Goal: Task Accomplishment & Management: Use online tool/utility

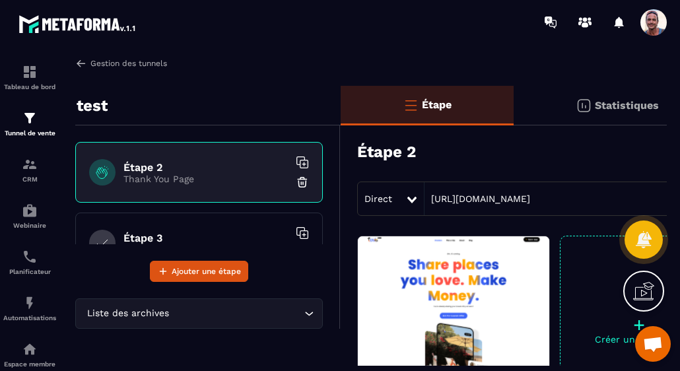
click at [79, 60] on img at bounding box center [81, 63] width 12 height 12
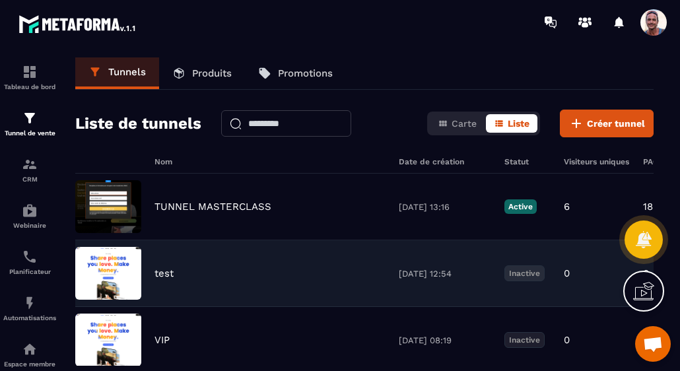
click at [331, 269] on div "test" at bounding box center [269, 273] width 231 height 12
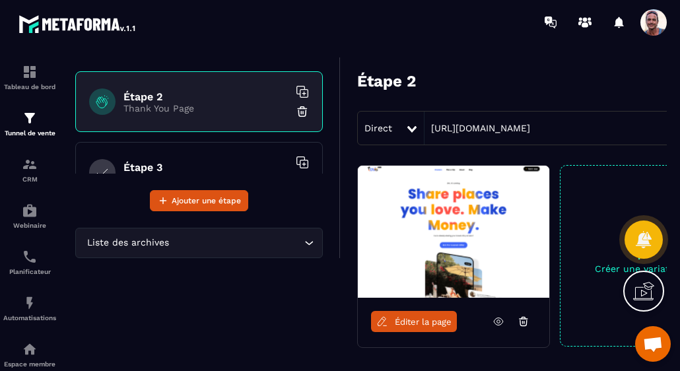
scroll to position [132, 0]
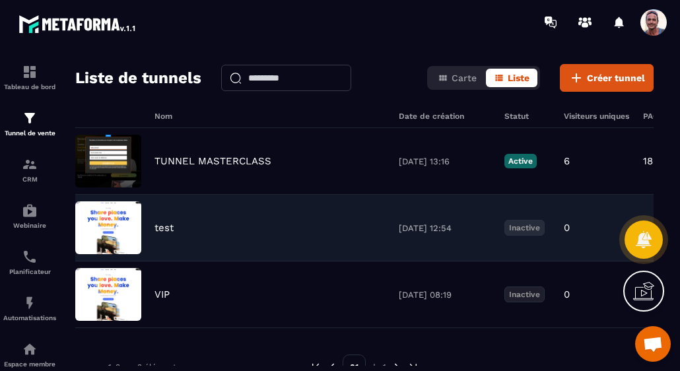
scroll to position [66, 0]
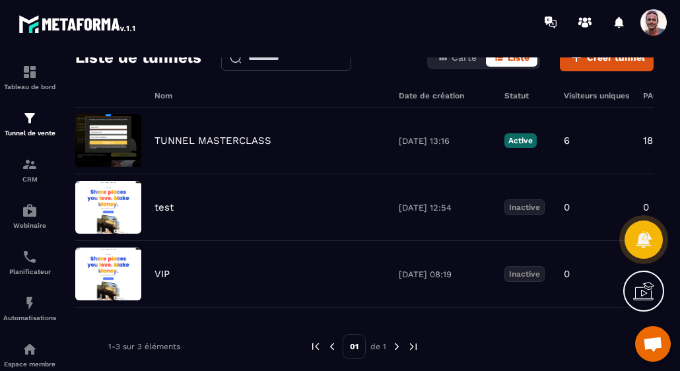
drag, startPoint x: 252, startPoint y: 203, endPoint x: 156, endPoint y: 320, distance: 151.5
click at [156, 320] on div "Nom Date de création Statut Visiteurs uniques PAGES VUES Opt-ins Ventes Command…" at bounding box center [364, 235] width 578 height 288
click at [65, 211] on div "Tunnels Produits Promotions Liste de tunnels Carte Liste Créer tunnel Nom Date …" at bounding box center [364, 211] width 605 height 308
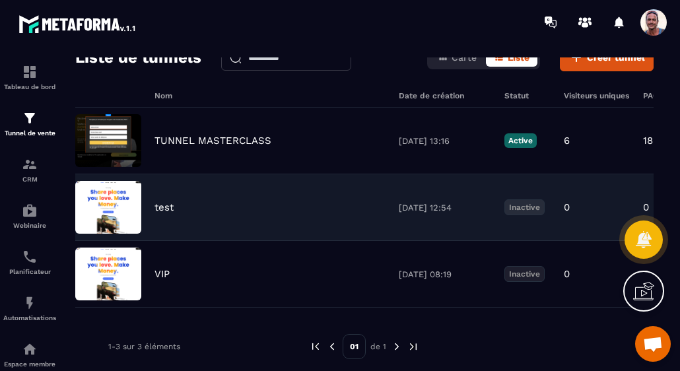
click at [325, 207] on div "test" at bounding box center [269, 207] width 231 height 12
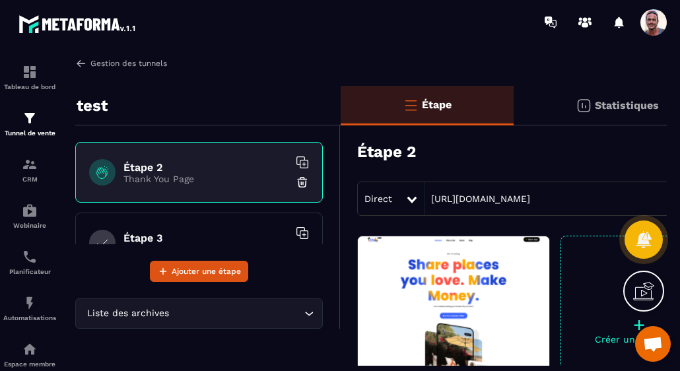
click at [78, 61] on img at bounding box center [81, 63] width 12 height 12
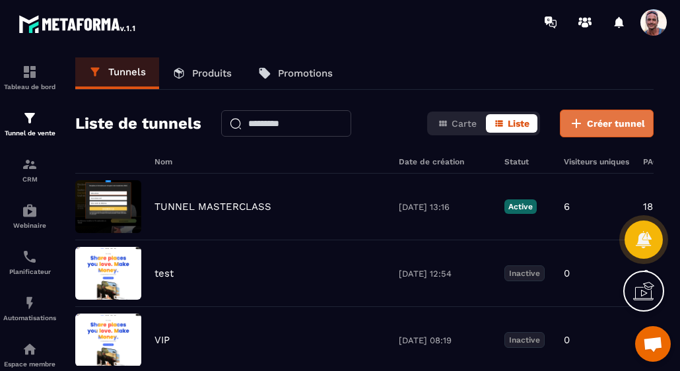
click at [607, 118] on span "Créer tunnel" at bounding box center [616, 123] width 58 height 13
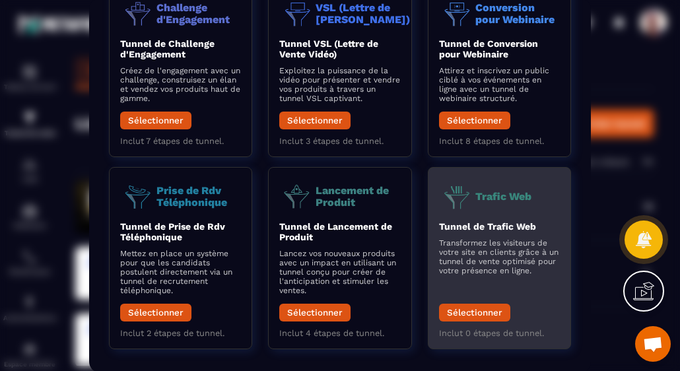
scroll to position [264, 0]
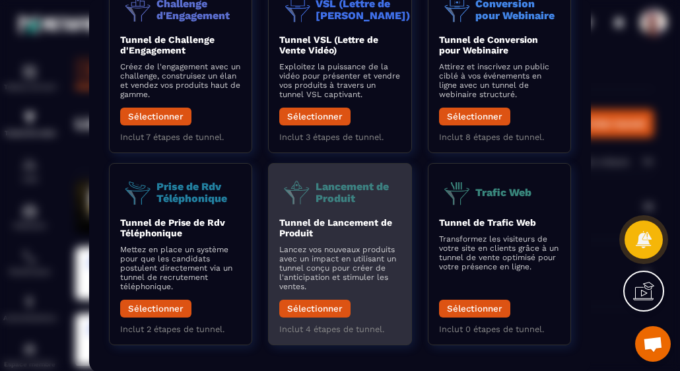
click at [335, 282] on p "Lancez vos nouveaux produits avec un impact en utilisant un tunnel conçu pour c…" at bounding box center [339, 268] width 121 height 46
click at [327, 314] on button "Sélectionner" at bounding box center [314, 309] width 71 height 18
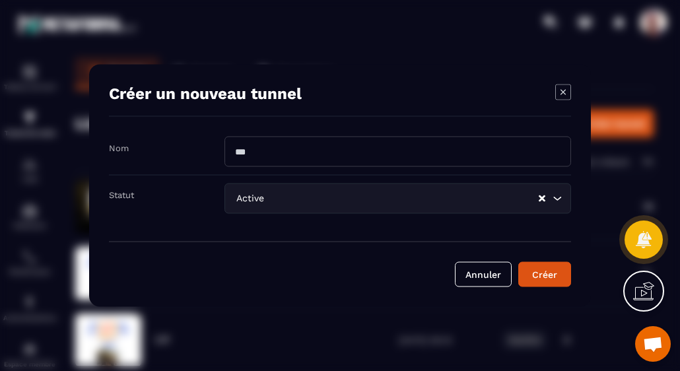
click at [262, 194] on div "Active" at bounding box center [385, 198] width 307 height 15
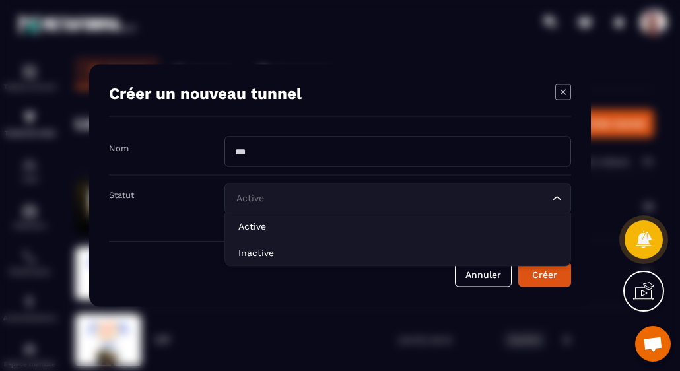
click at [261, 200] on input "Search for option" at bounding box center [391, 198] width 316 height 15
click at [273, 146] on input "Modal window" at bounding box center [397, 152] width 347 height 30
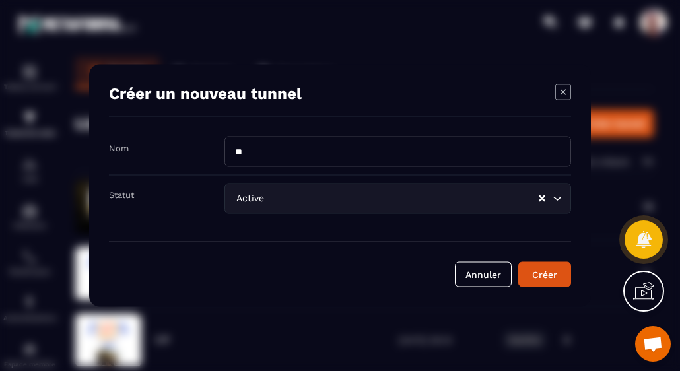
type input "*"
type input "**********"
click at [518, 262] on button "Créer" at bounding box center [544, 274] width 53 height 25
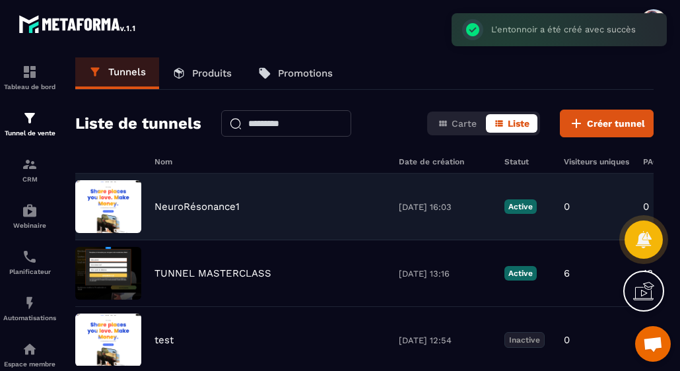
click at [186, 211] on p "NeuroRésonance1" at bounding box center [196, 207] width 85 height 12
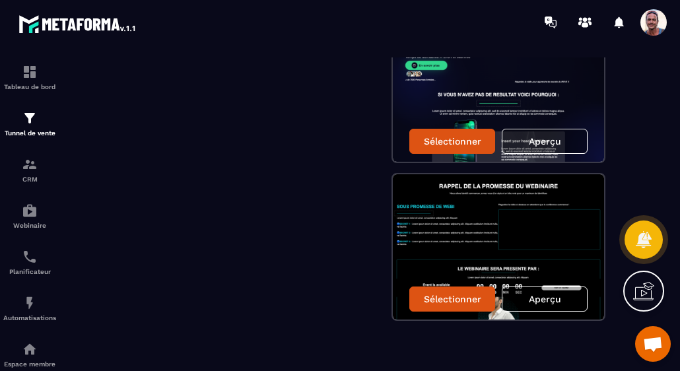
scroll to position [1262, 0]
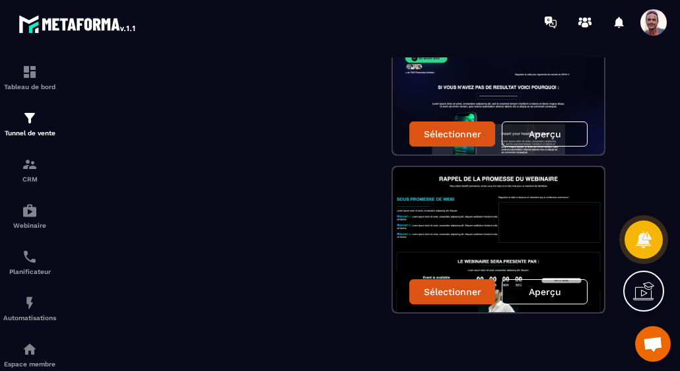
click at [426, 221] on img at bounding box center [498, 239] width 211 height 145
click at [544, 287] on p "Aperçu" at bounding box center [545, 292] width 32 height 11
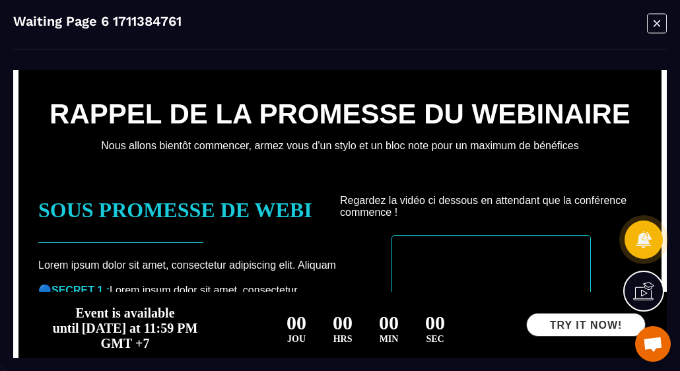
scroll to position [0, 0]
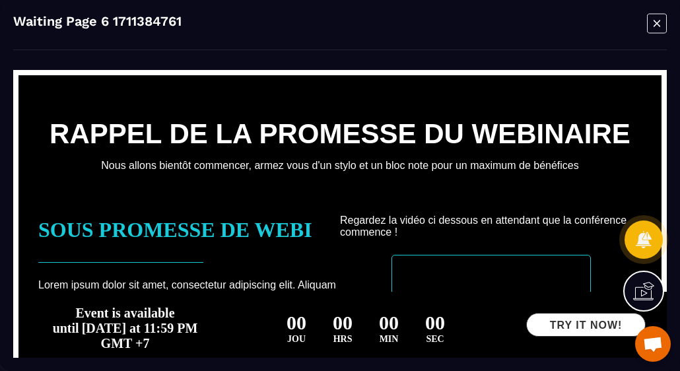
drag, startPoint x: 654, startPoint y: 22, endPoint x: 644, endPoint y: 25, distance: 10.4
click at [654, 22] on icon "Modal window" at bounding box center [657, 23] width 20 height 20
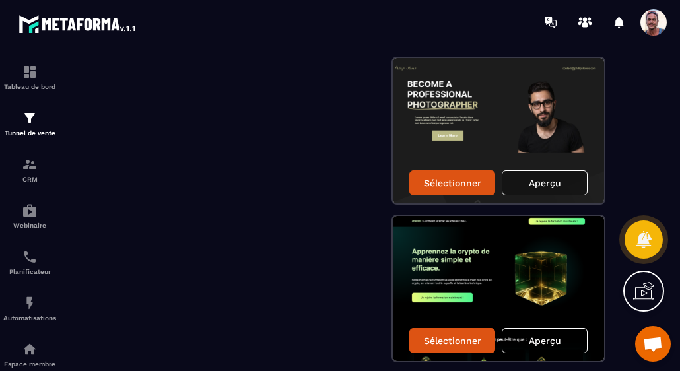
scroll to position [403, 0]
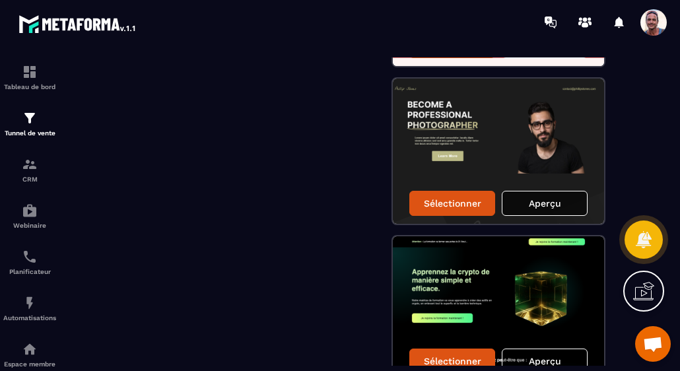
click at [544, 205] on p "Aperçu" at bounding box center [545, 203] width 32 height 11
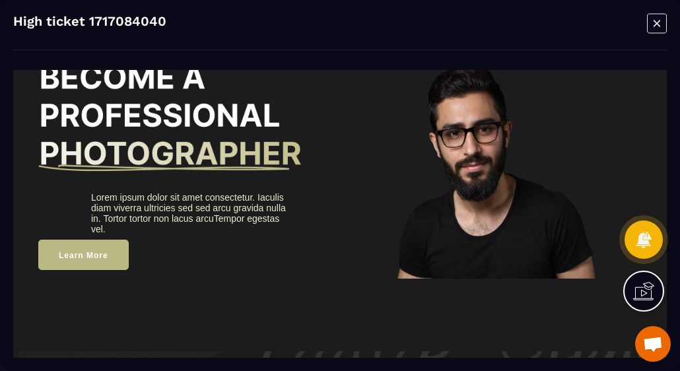
scroll to position [0, 0]
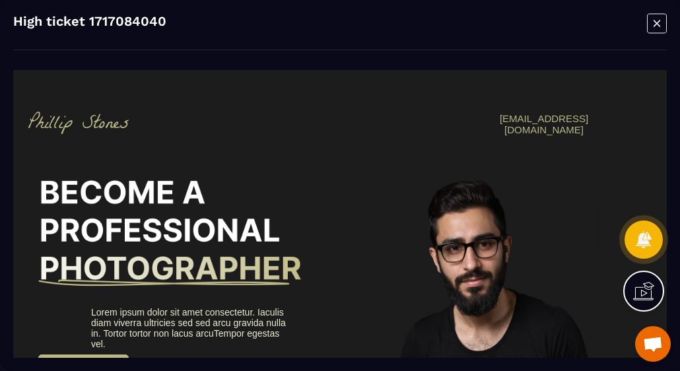
click at [656, 21] on icon "Modal window" at bounding box center [657, 23] width 20 height 20
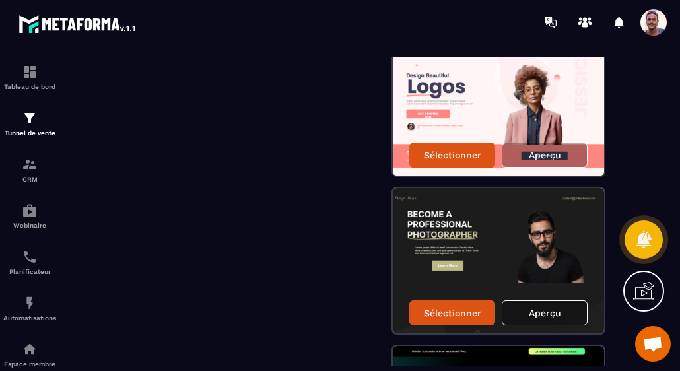
scroll to position [139, 0]
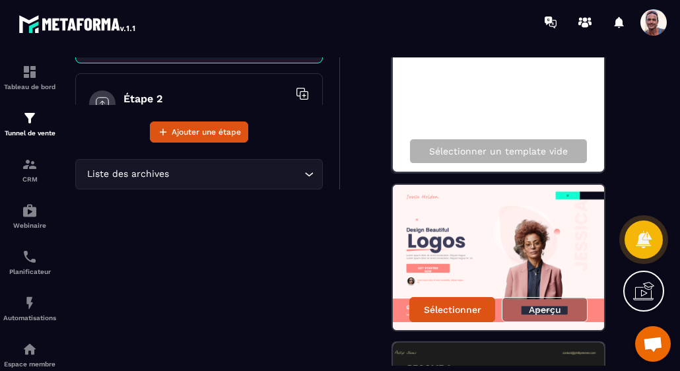
click at [503, 226] on img at bounding box center [498, 257] width 211 height 145
click at [544, 308] on p "Aperçu" at bounding box center [545, 309] width 32 height 11
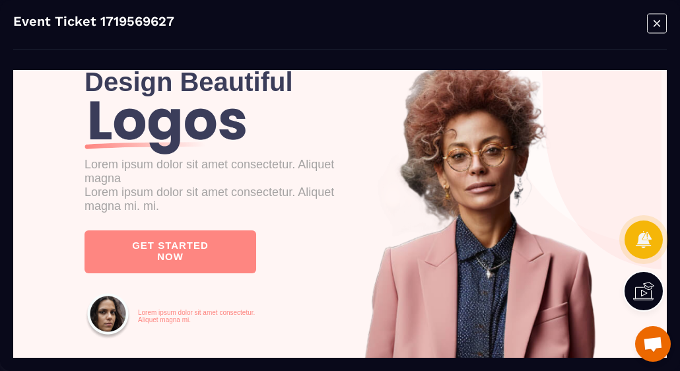
scroll to position [264, 0]
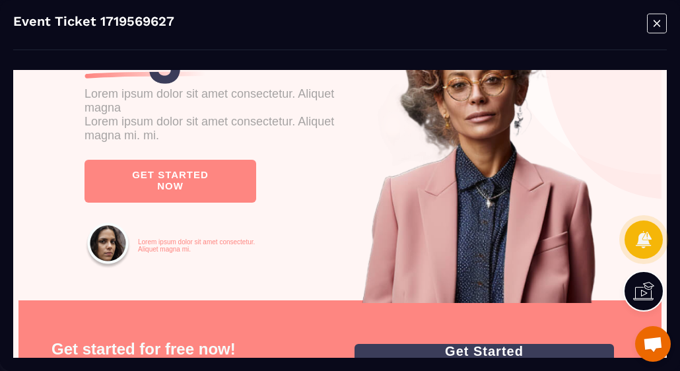
click at [654, 20] on icon "Modal window" at bounding box center [657, 23] width 20 height 20
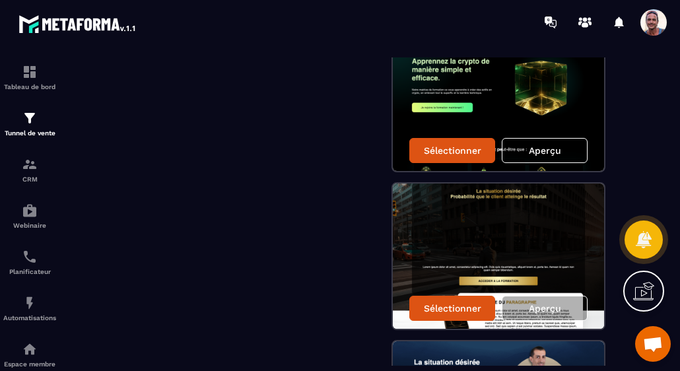
scroll to position [601, 0]
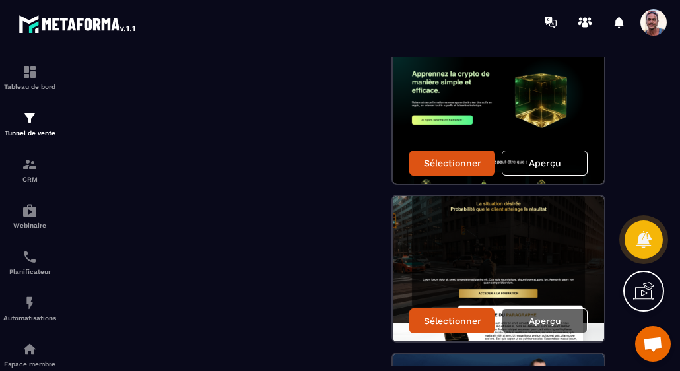
click at [526, 310] on div "Aperçu" at bounding box center [545, 320] width 86 height 25
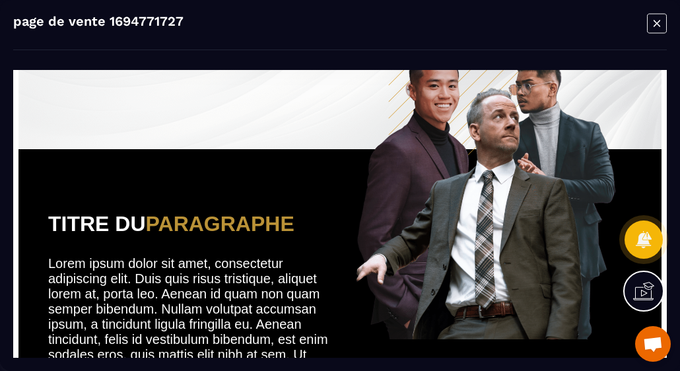
scroll to position [990, 0]
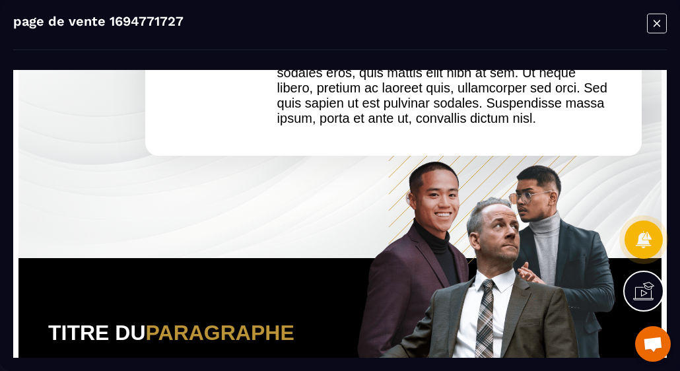
click at [657, 21] on icon "Modal window" at bounding box center [657, 23] width 20 height 20
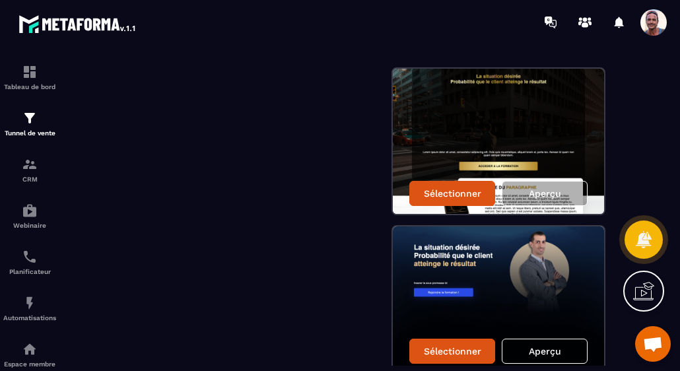
scroll to position [733, 0]
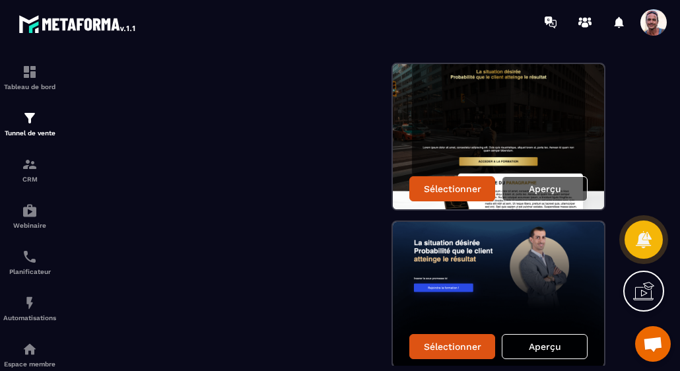
click at [527, 184] on div "Aperçu" at bounding box center [545, 188] width 86 height 25
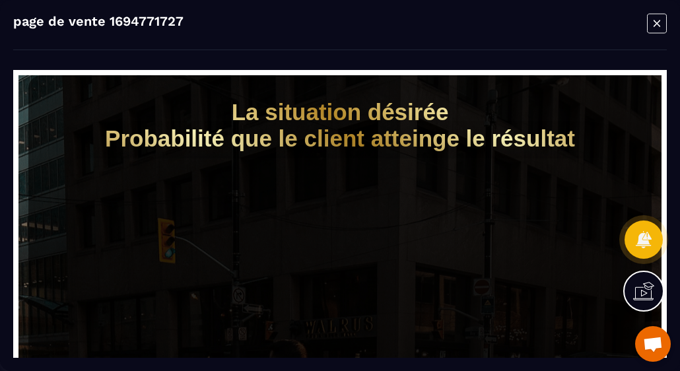
scroll to position [0, 0]
click at [662, 18] on icon "Modal window" at bounding box center [657, 23] width 20 height 20
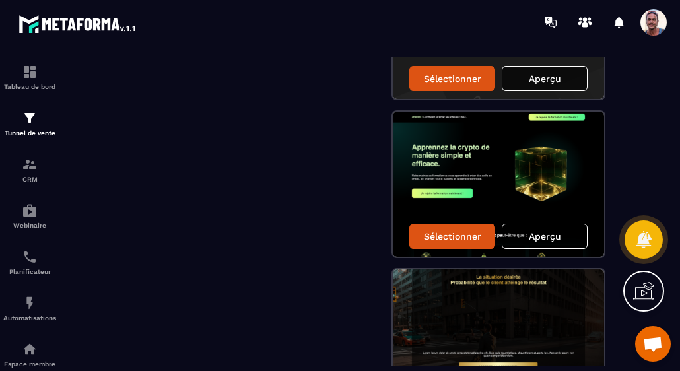
scroll to position [396, 0]
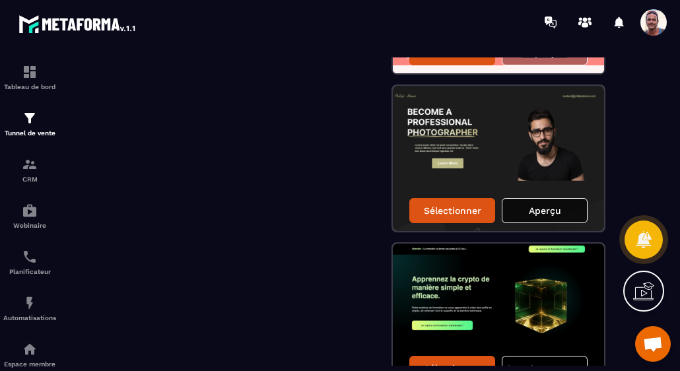
click at [534, 203] on div "Aperçu" at bounding box center [545, 210] width 86 height 25
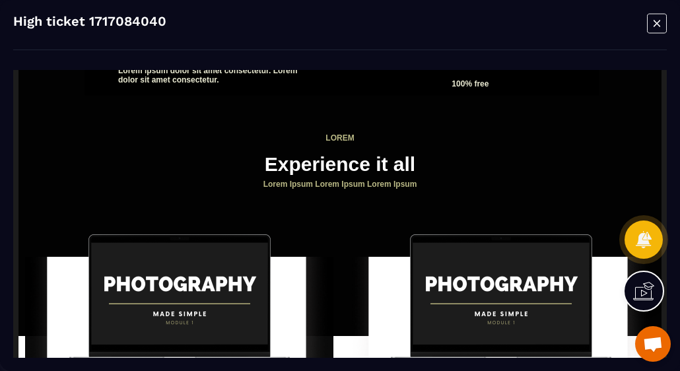
scroll to position [1056, 0]
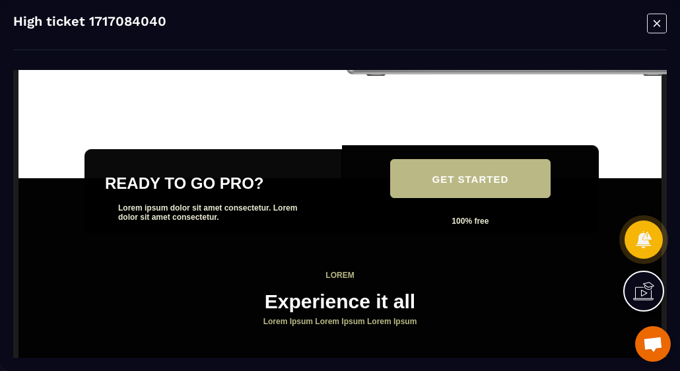
click at [654, 21] on icon "Modal window" at bounding box center [657, 23] width 20 height 20
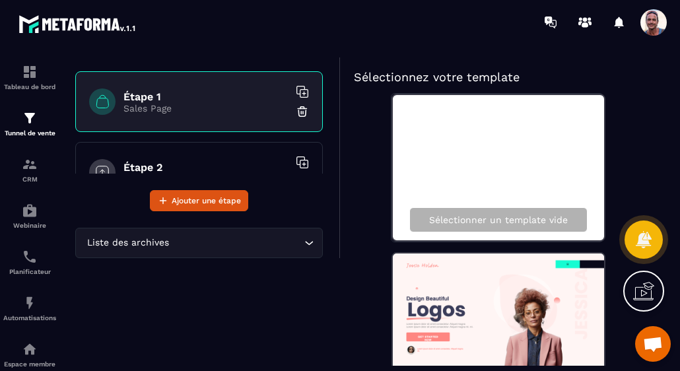
scroll to position [66, 0]
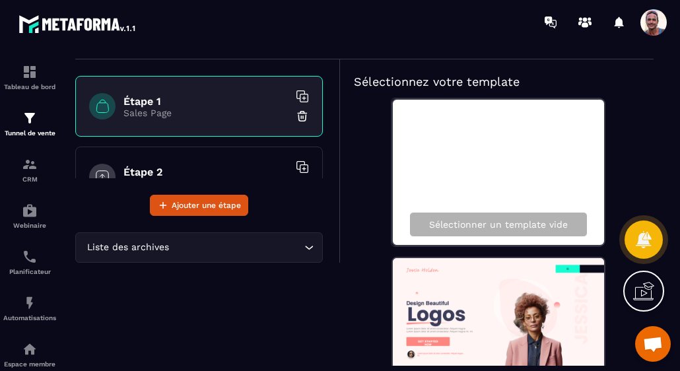
click at [187, 151] on div "Étape 2 Upsell Page" at bounding box center [199, 177] width 248 height 61
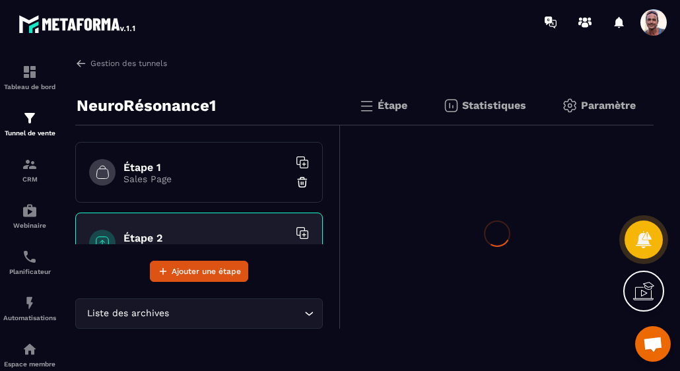
scroll to position [0, 0]
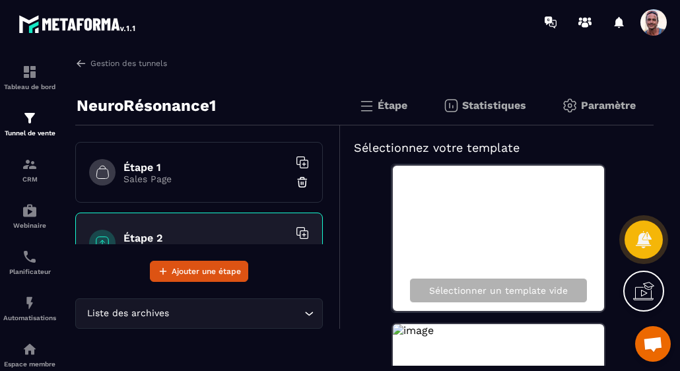
click at [187, 168] on h6 "Étape 1" at bounding box center [205, 167] width 165 height 13
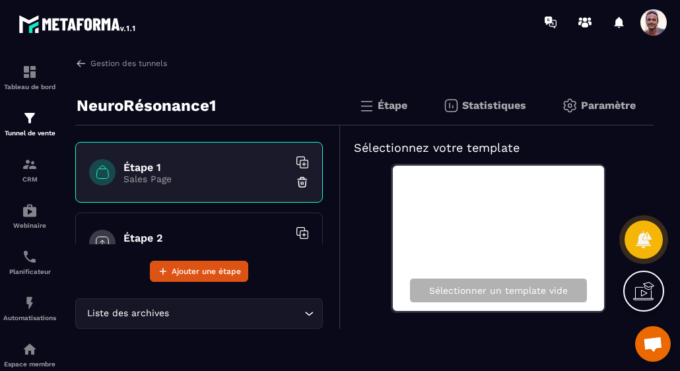
click at [179, 224] on div "Étape 2 Upsell Page" at bounding box center [199, 243] width 248 height 61
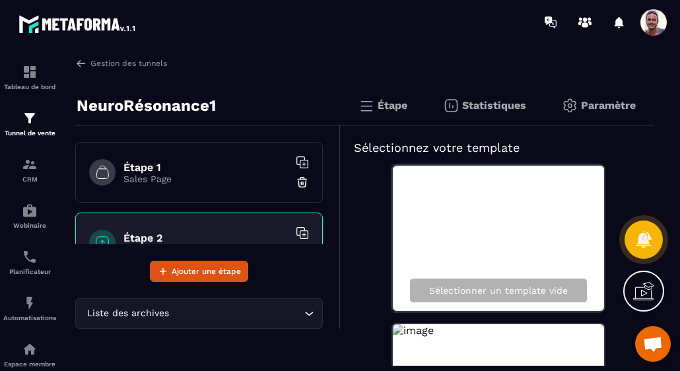
click at [235, 168] on h6 "Étape 1" at bounding box center [205, 167] width 165 height 13
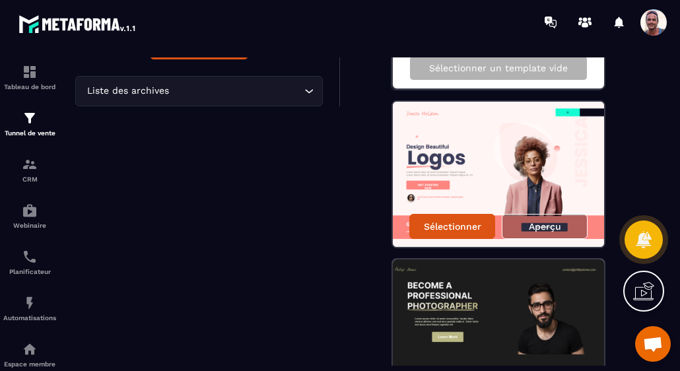
scroll to position [264, 0]
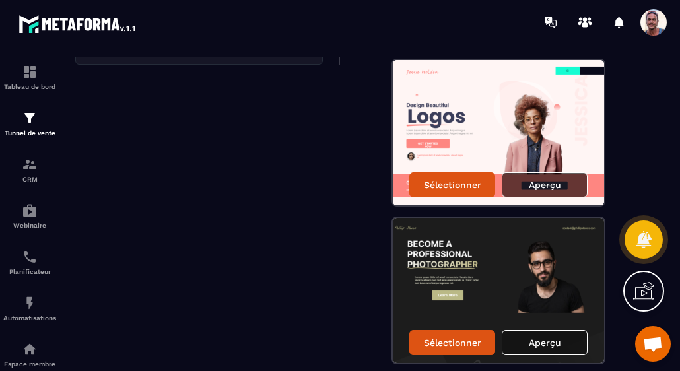
click at [549, 184] on p "Aperçu" at bounding box center [545, 185] width 32 height 11
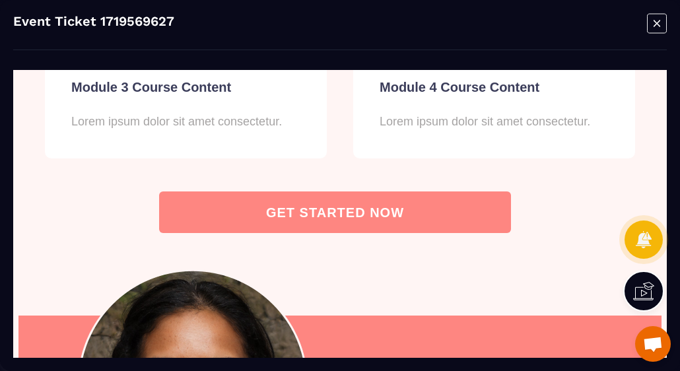
scroll to position [1320, 0]
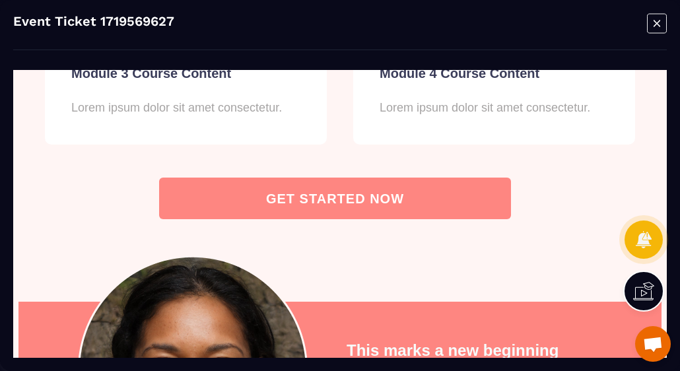
click at [388, 191] on div "GET STARTED NOW" at bounding box center [335, 198] width 138 height 15
click at [306, 191] on div "GET STARTED NOW" at bounding box center [335, 198] width 138 height 15
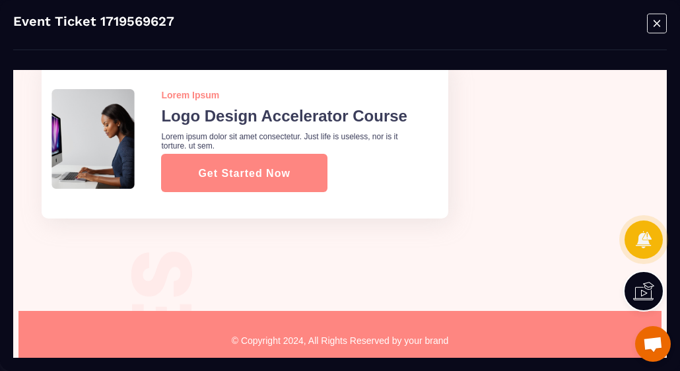
scroll to position [3326, 0]
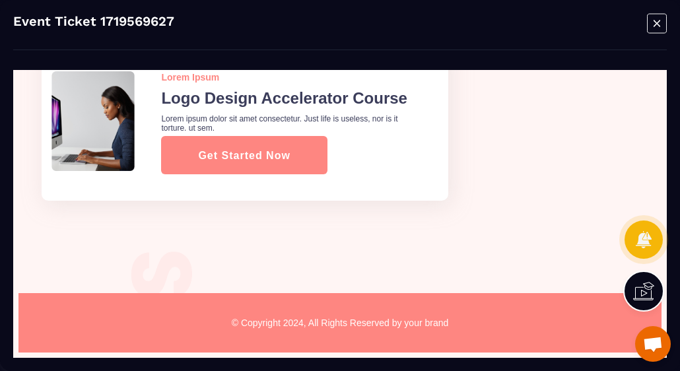
click at [654, 24] on icon "Modal window" at bounding box center [657, 23] width 20 height 20
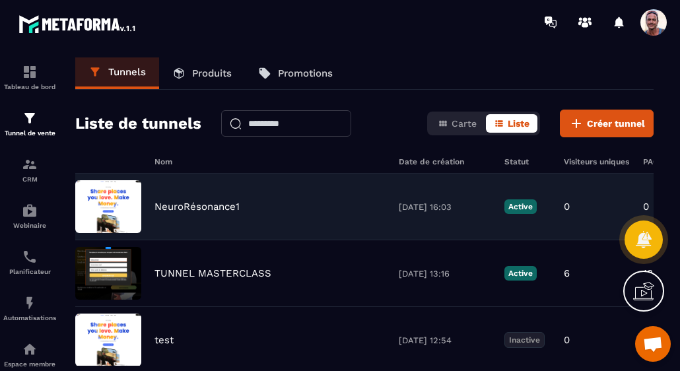
click at [517, 202] on p "Active" at bounding box center [520, 206] width 32 height 15
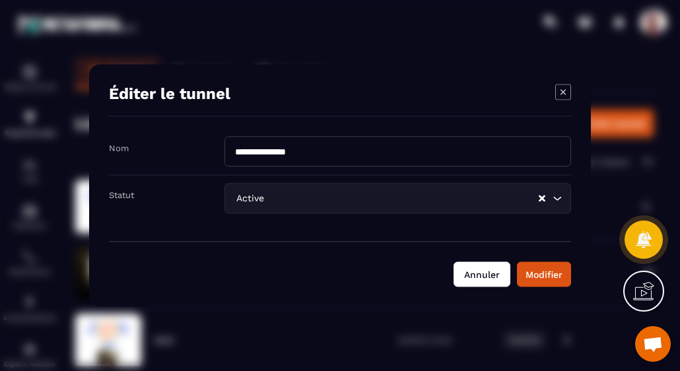
click at [465, 278] on button "Annuler" at bounding box center [482, 274] width 57 height 25
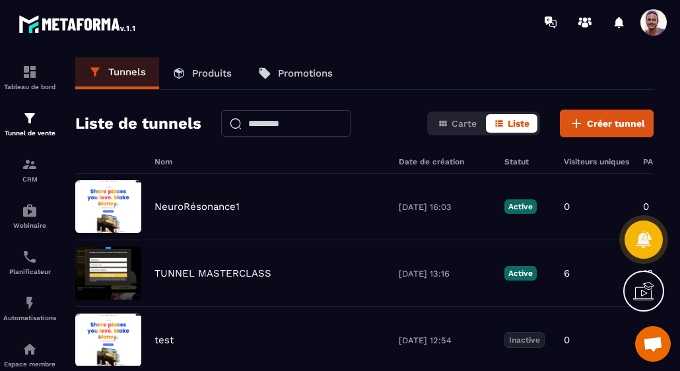
click at [81, 151] on div "Tunnels Produits Promotions Liste de tunnels Carte Liste Créer tunnel Nom Date …" at bounding box center [364, 211] width 605 height 308
click at [466, 127] on span "Carte" at bounding box center [464, 123] width 25 height 11
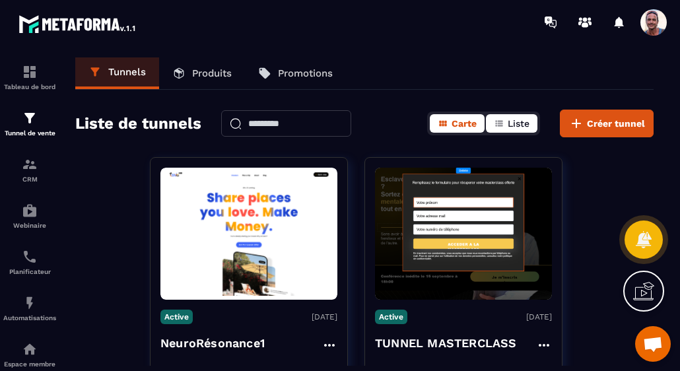
click at [504, 125] on icon "button" at bounding box center [499, 123] width 11 height 11
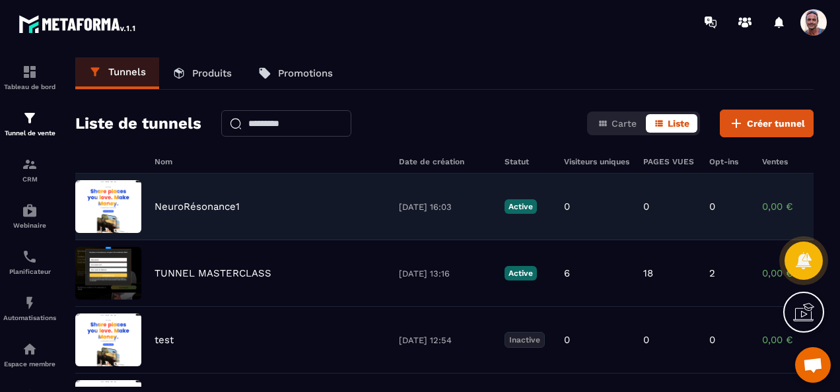
click at [679, 205] on p "0,00 €" at bounding box center [795, 207] width 66 height 12
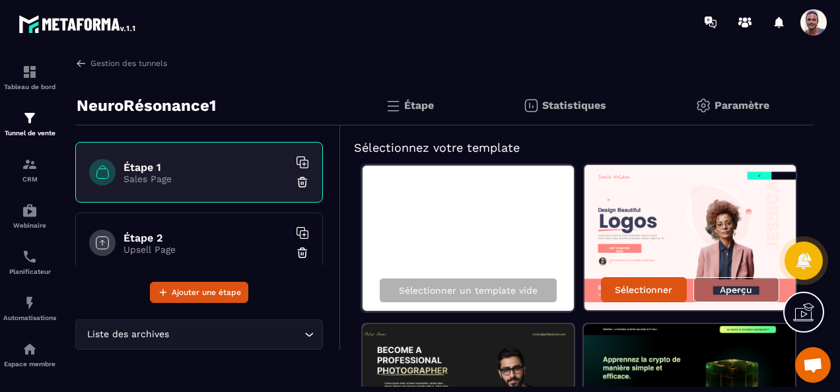
click at [679, 104] on p "Paramètre" at bounding box center [741, 105] width 55 height 13
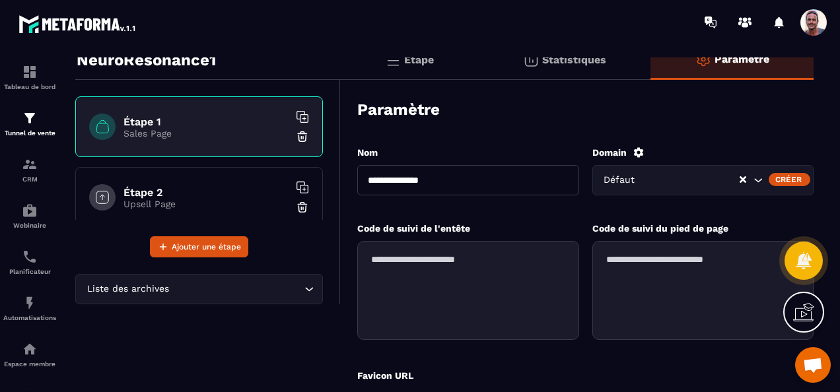
scroll to position [28, 0]
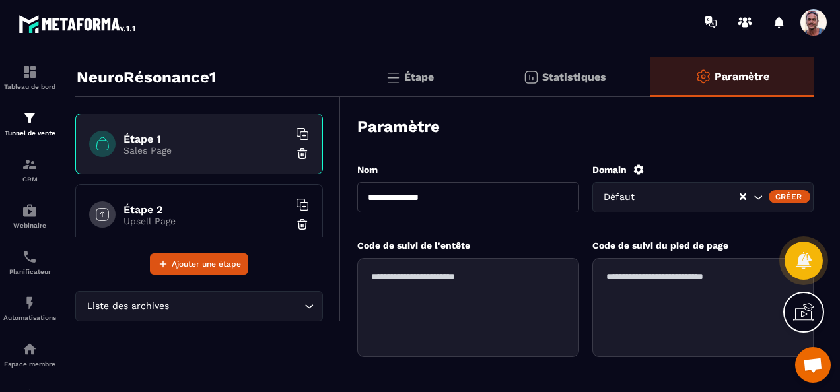
click at [679, 196] on icon "Clear Selected" at bounding box center [742, 196] width 7 height 7
click at [679, 198] on div "Créer" at bounding box center [789, 196] width 42 height 13
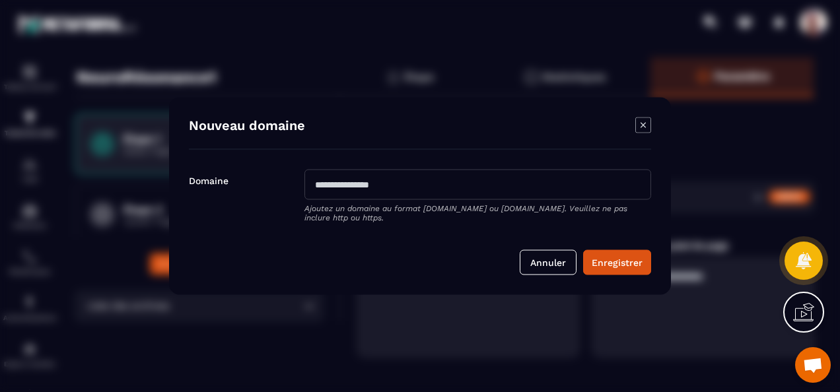
click at [642, 120] on icon "Modal window" at bounding box center [643, 126] width 16 height 16
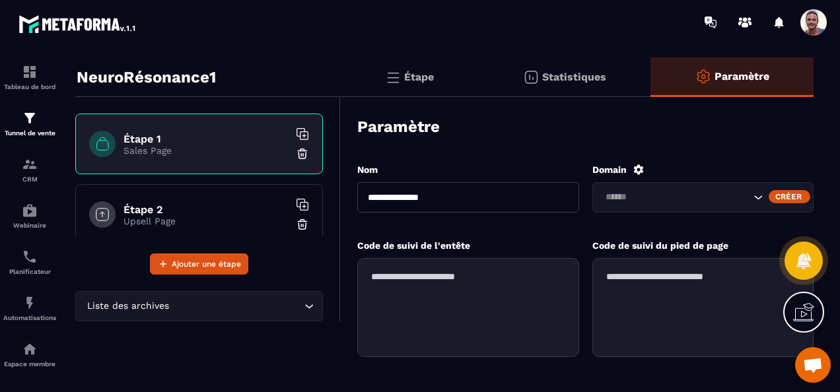
click at [548, 75] on p "Statistiques" at bounding box center [574, 77] width 64 height 13
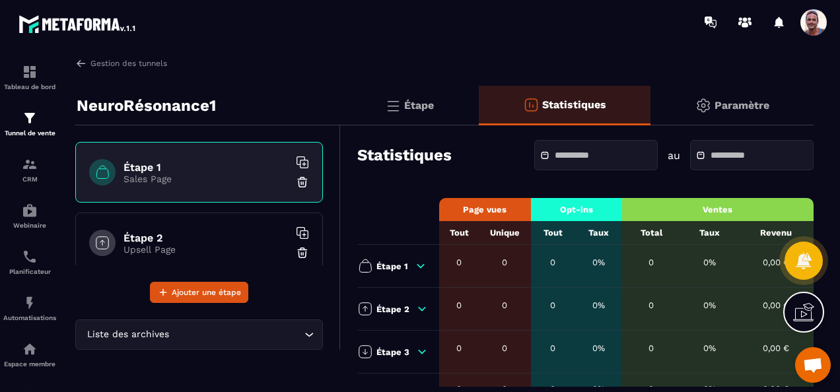
click at [417, 102] on p "Étape" at bounding box center [419, 105] width 30 height 13
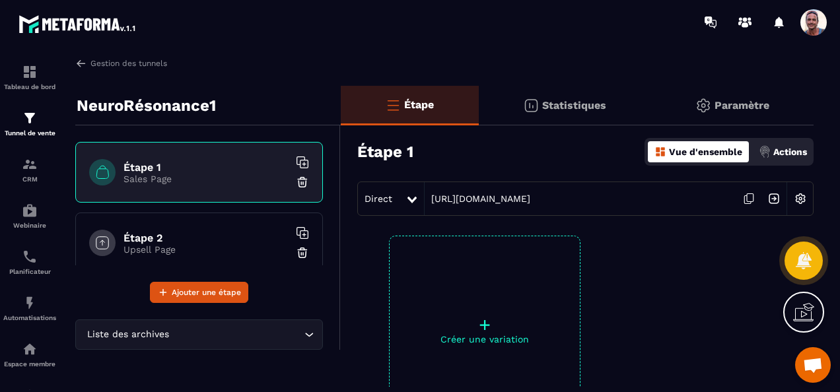
click at [679, 197] on img at bounding box center [800, 198] width 25 height 25
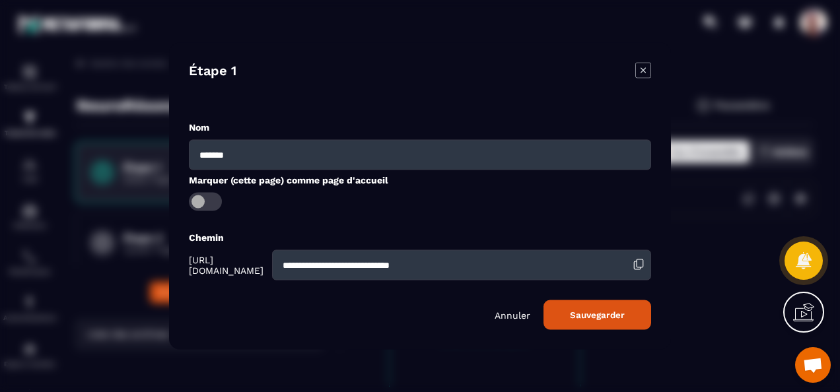
click at [640, 74] on icon "Modal window" at bounding box center [643, 71] width 16 height 16
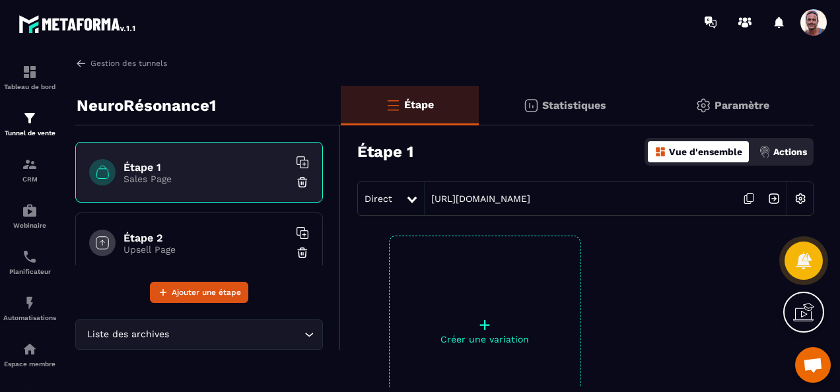
click at [679, 105] on img at bounding box center [703, 106] width 16 height 16
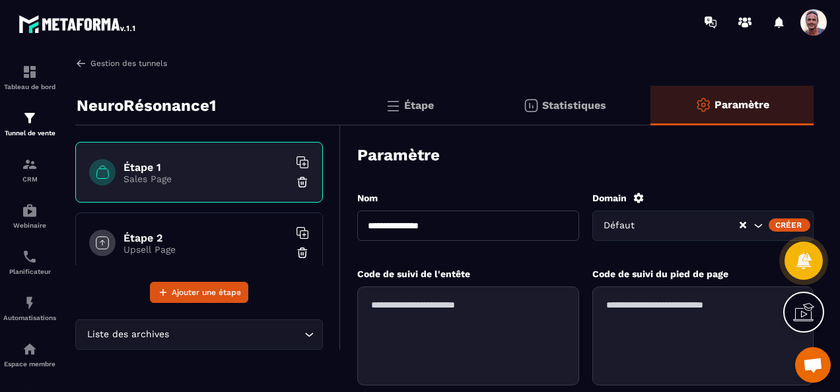
click at [82, 62] on img at bounding box center [81, 63] width 12 height 12
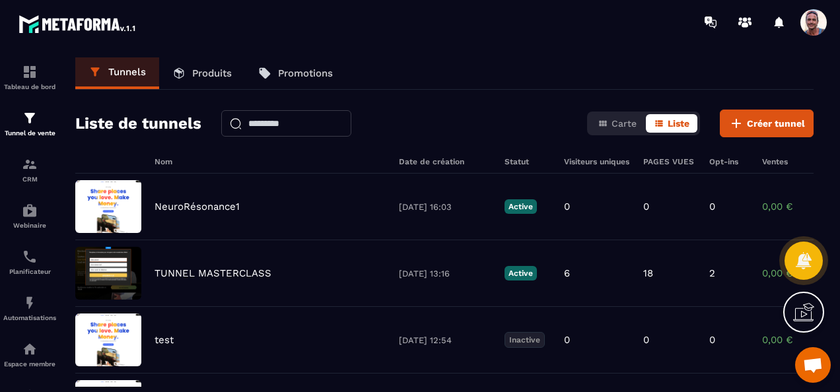
click at [679, 308] on icon at bounding box center [803, 312] width 21 height 21
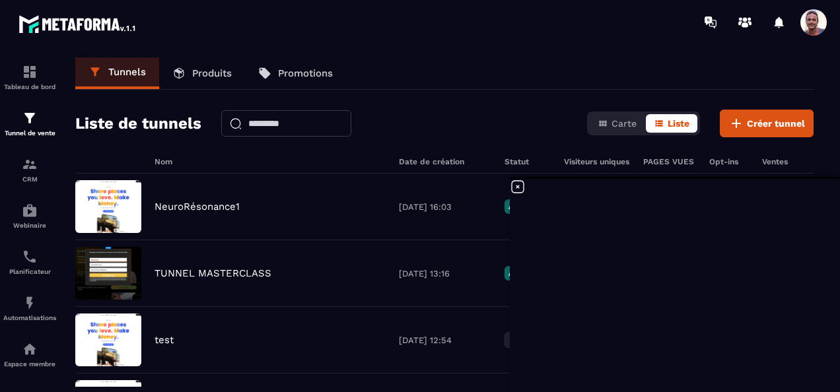
click at [518, 185] on icon at bounding box center [518, 187] width 16 height 16
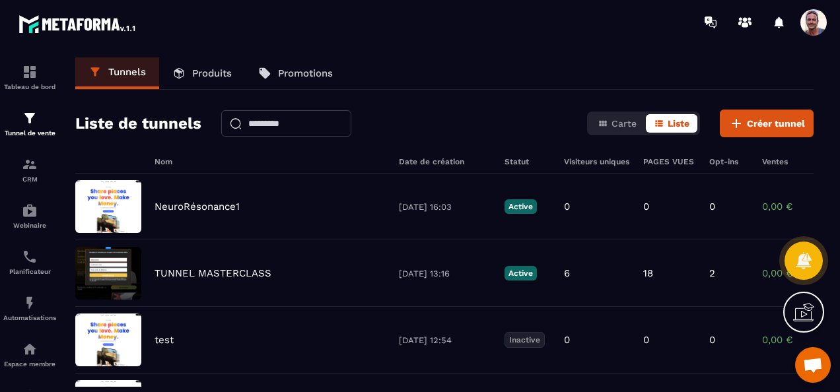
click at [679, 207] on section "Tableau de bord Tunnel de vente CRM Webinaire Planificateur Automatisations Esp…" at bounding box center [420, 222] width 840 height 356
drag, startPoint x: 195, startPoint y: 207, endPoint x: 63, endPoint y: 197, distance: 132.4
click at [63, 197] on div "Tunnels Produits Promotions Liste de tunnels Carte Liste Créer tunnel Nom Date …" at bounding box center [444, 221] width 765 height 329
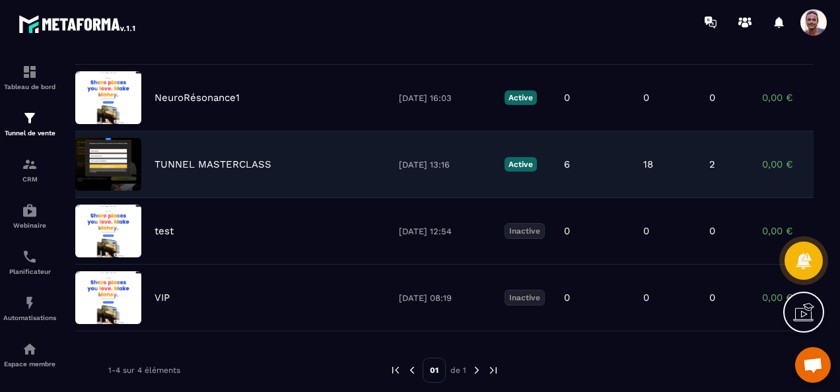
scroll to position [145, 0]
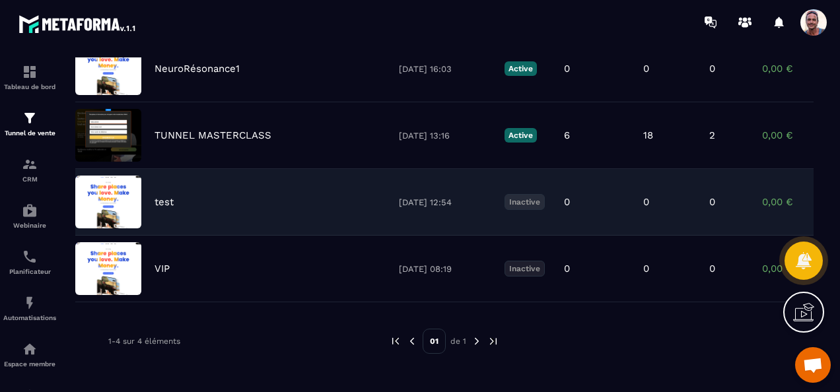
click at [129, 190] on img at bounding box center [108, 202] width 66 height 53
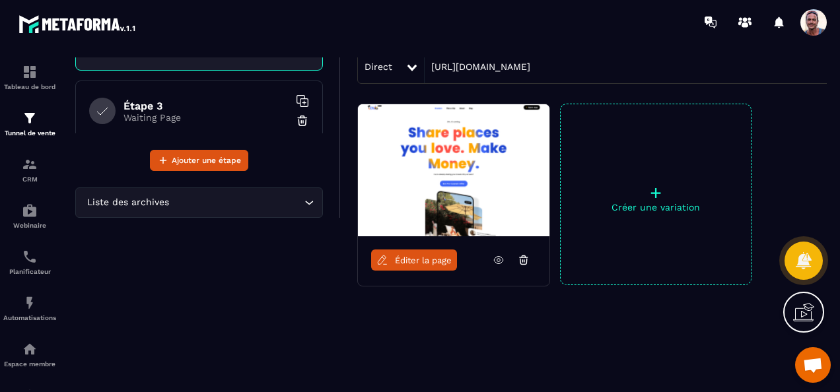
scroll to position [135, 0]
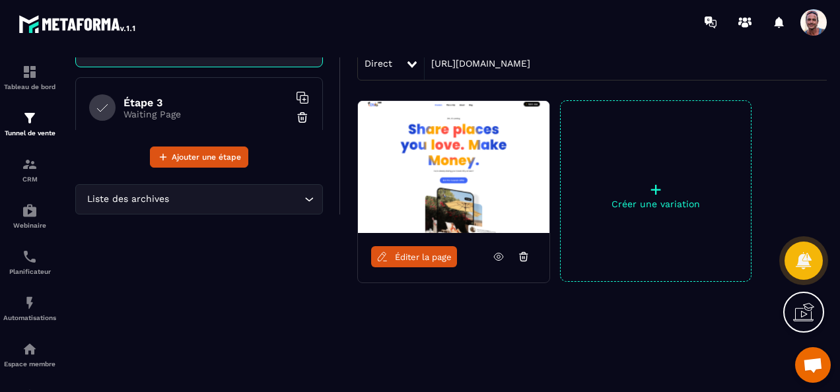
click at [407, 255] on span "Éditer la page" at bounding box center [423, 257] width 57 height 10
